Goal: Information Seeking & Learning: Compare options

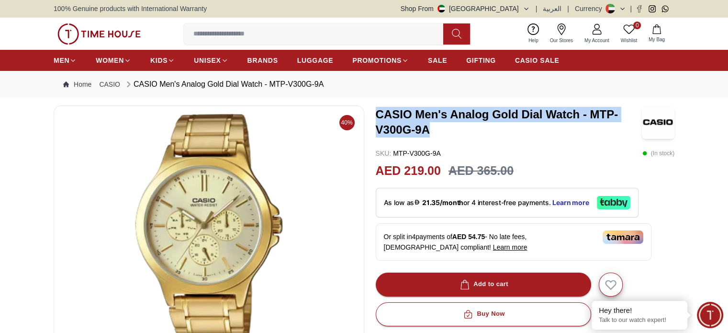
drag, startPoint x: 418, startPoint y: 123, endPoint x: 374, endPoint y: 106, distance: 46.1
click at [374, 106] on div "40% CASIO Men's Analog Gold Dial Watch - MTP-V300G-9A SKU : MTP-V300G-9A ( In s…" at bounding box center [364, 320] width 621 height 430
copy h3 "CASIO Men's Analog Gold Dial Watch - MTP-V300G-9A"
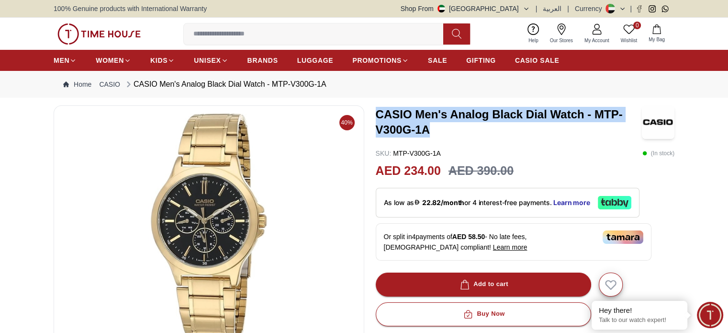
drag, startPoint x: 427, startPoint y: 126, endPoint x: 378, endPoint y: 109, distance: 51.5
click at [378, 109] on h3 "CASIO Men's Analog Black Dial Watch - MTP-V300G-1A" at bounding box center [509, 122] width 266 height 31
copy h3 "CASIO Men's Analog Black Dial Watch - MTP-V300G-1A"
